Goal: Find specific page/section: Find specific page/section

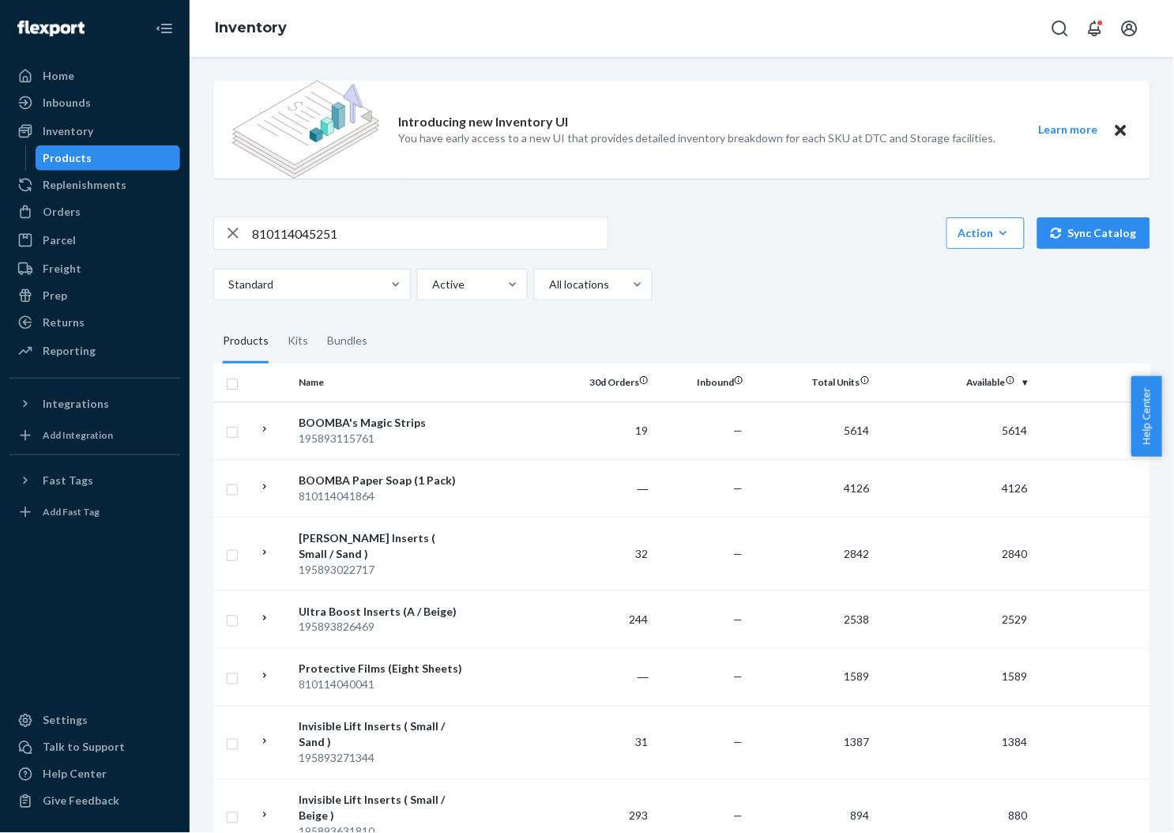
click at [814, 320] on fieldset "Products Kits Bundles" at bounding box center [681, 341] width 937 height 44
click at [560, 232] on input "810114045251" at bounding box center [430, 233] width 356 height 32
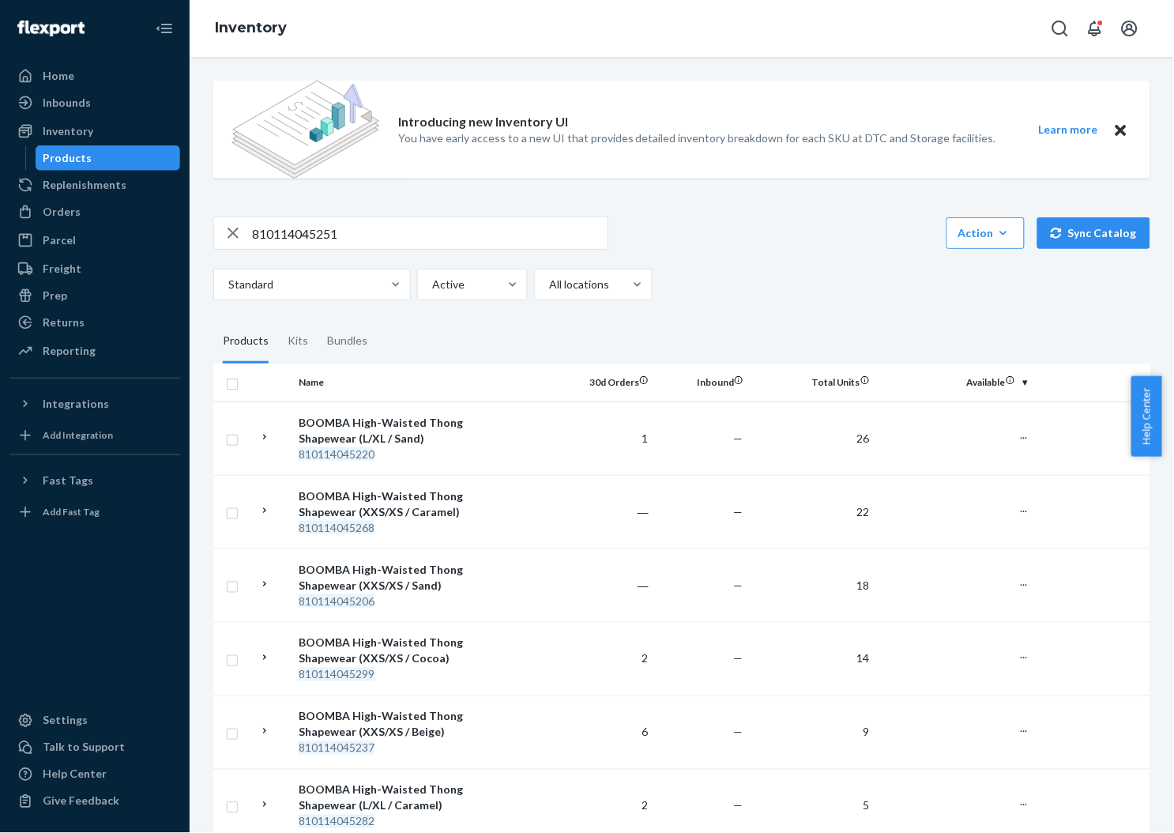
click at [725, 265] on div "810114045251 Action Create product Create kit or bundle Bulk create products Bu…" at bounding box center [681, 259] width 937 height 84
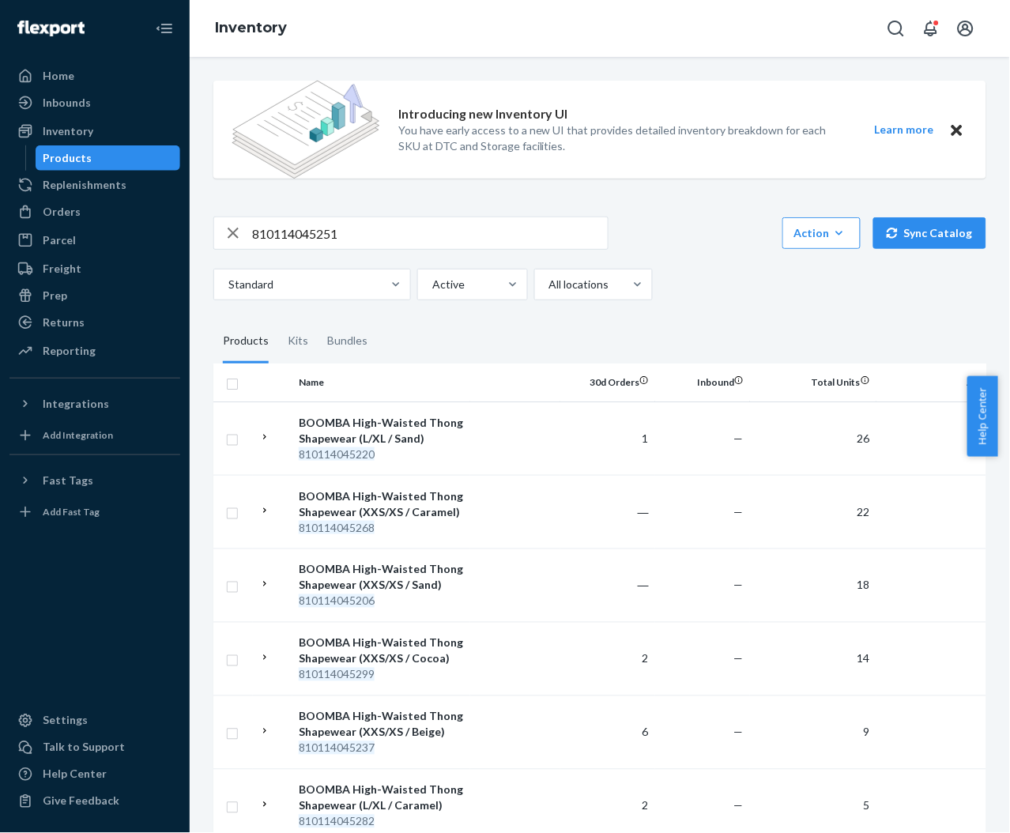
click at [313, 213] on div "Introducing new Inventory UI You have early access to a new UI that provides de…" at bounding box center [599, 645] width 796 height 1154
click at [324, 235] on input "810114045251" at bounding box center [430, 233] width 356 height 32
click at [323, 235] on input "810114045251" at bounding box center [430, 233] width 356 height 32
paste input "992"
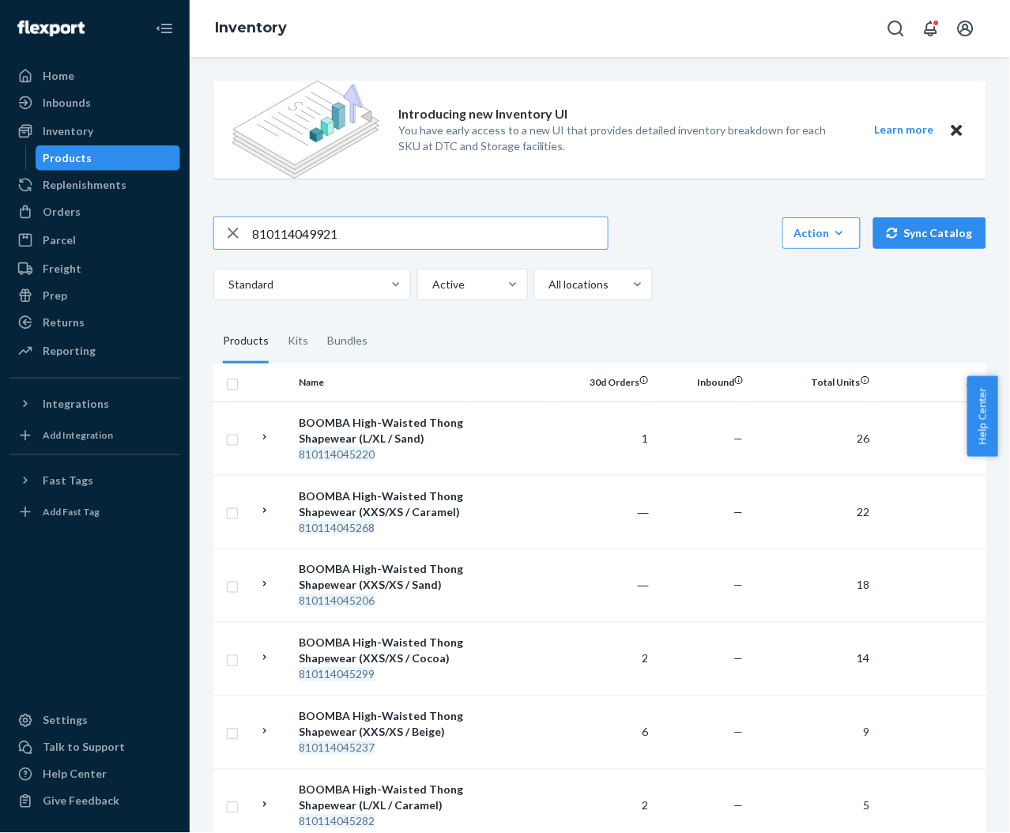
type input "810114049921"
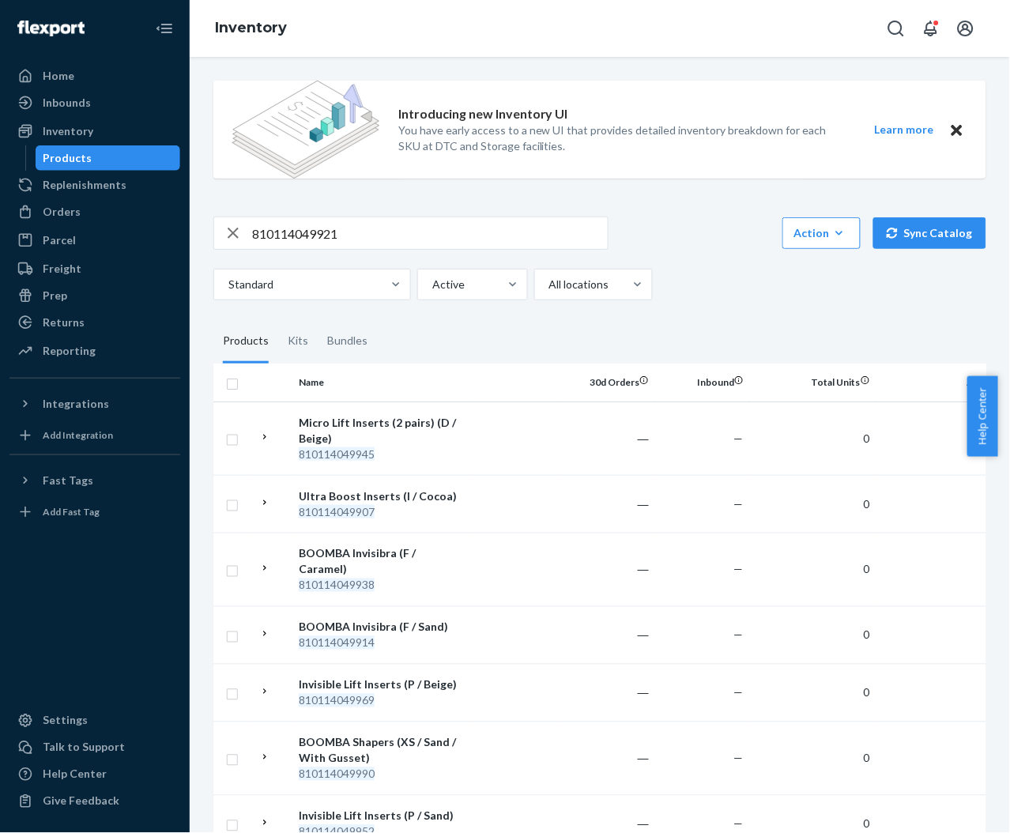
click at [662, 269] on div "Standard Active All locations" at bounding box center [593, 285] width 761 height 32
